Goal: Task Accomplishment & Management: Manage account settings

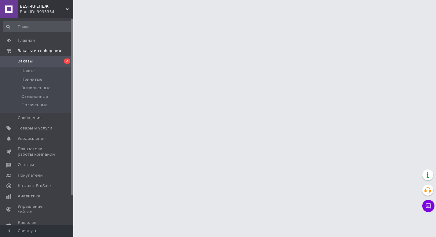
click at [13, 10] on link at bounding box center [9, 9] width 18 height 18
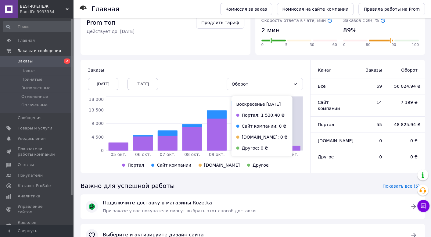
scroll to position [107, 0]
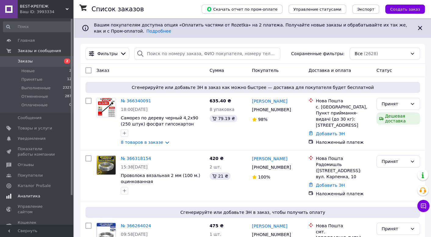
click at [40, 197] on span "Аналитика" at bounding box center [37, 196] width 39 height 5
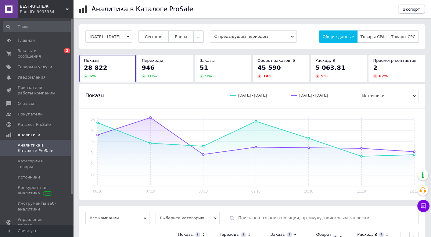
click at [162, 41] on button "Сегодня" at bounding box center [154, 37] width 30 height 12
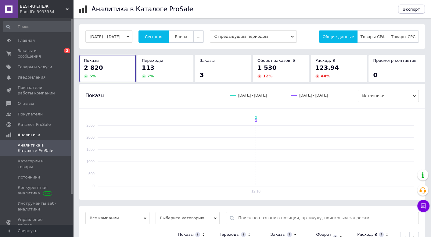
click at [189, 33] on button "Вчера" at bounding box center [180, 37] width 25 height 12
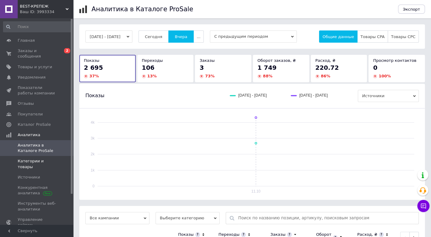
click at [44, 159] on span "Категории и товары" at bounding box center [37, 164] width 39 height 11
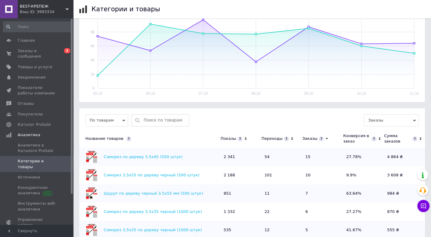
scroll to position [153, 0]
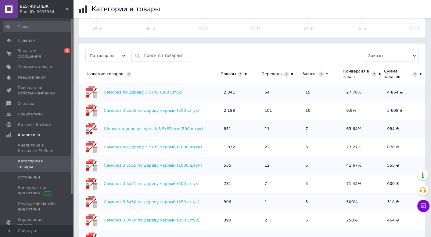
click at [422, 75] on icon at bounding box center [421, 74] width 4 height 5
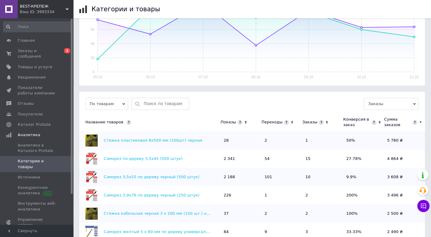
scroll to position [90, 0]
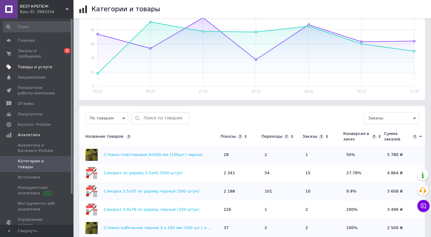
click at [46, 64] on span "Товары и услуги" at bounding box center [35, 66] width 34 height 5
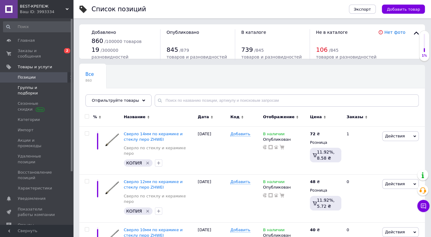
click at [47, 85] on span "Группы и подборки" at bounding box center [37, 90] width 39 height 11
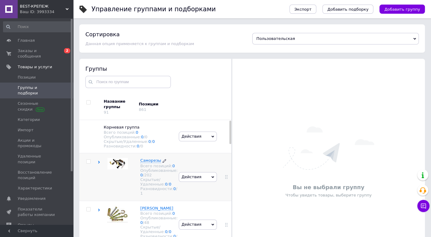
click at [152, 162] on span "Саморезы" at bounding box center [150, 160] width 21 height 5
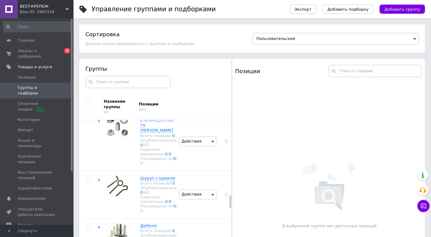
scroll to position [916, 0]
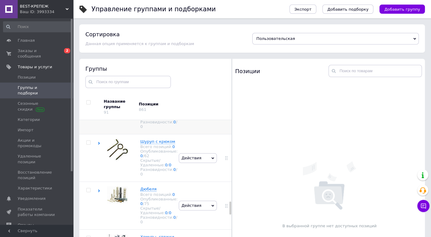
click at [149, 91] on span "гайки та шайби" at bounding box center [156, 83] width 33 height 16
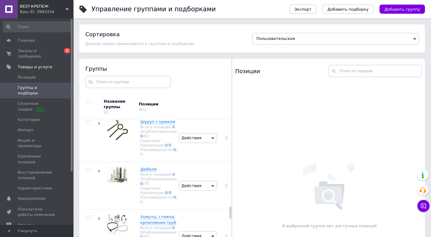
scroll to position [1007, 0]
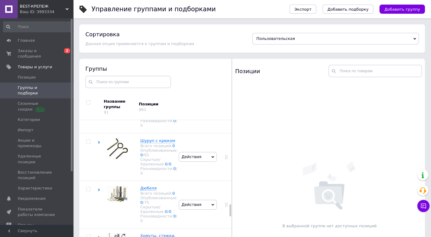
click at [147, 53] on div "Всего позиций: 0" at bounding box center [158, 50] width 37 height 5
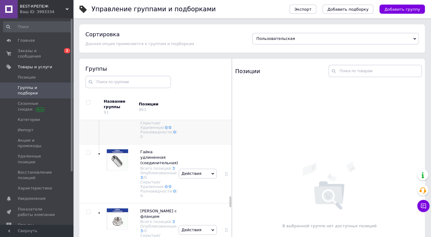
click at [148, 106] on span "Гайка шестигранная DIN 934" at bounding box center [155, 99] width 30 height 16
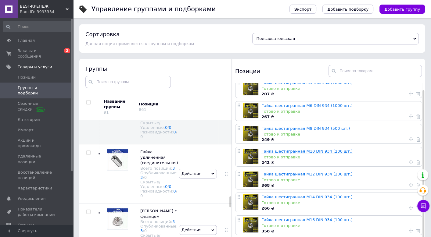
scroll to position [31, 0]
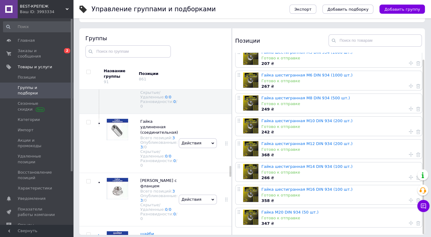
click at [15, 8] on link at bounding box center [9, 9] width 18 height 18
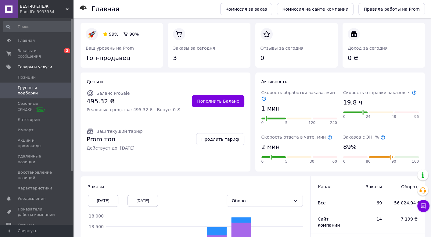
scroll to position [92, 0]
